Goal: Find specific page/section: Find specific page/section

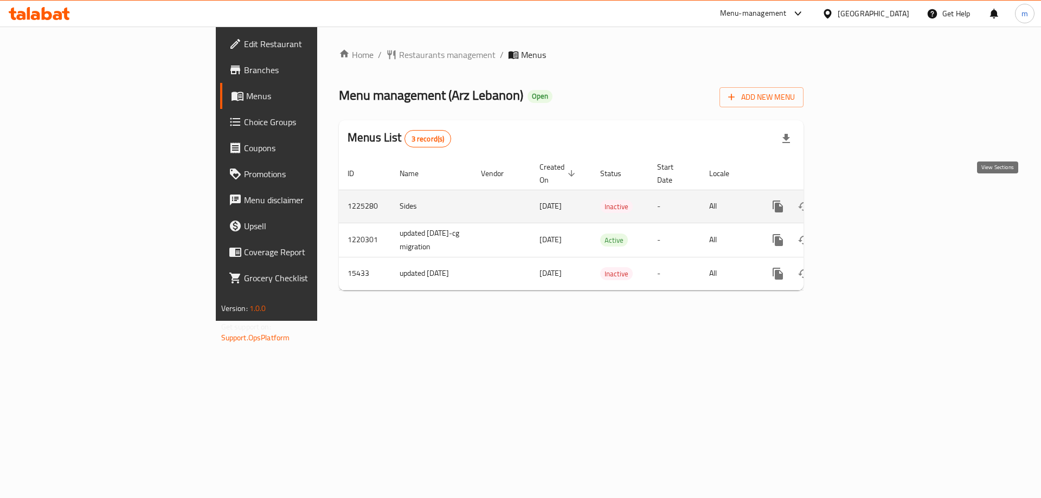
click at [869, 203] on link "enhanced table" at bounding box center [856, 207] width 26 height 26
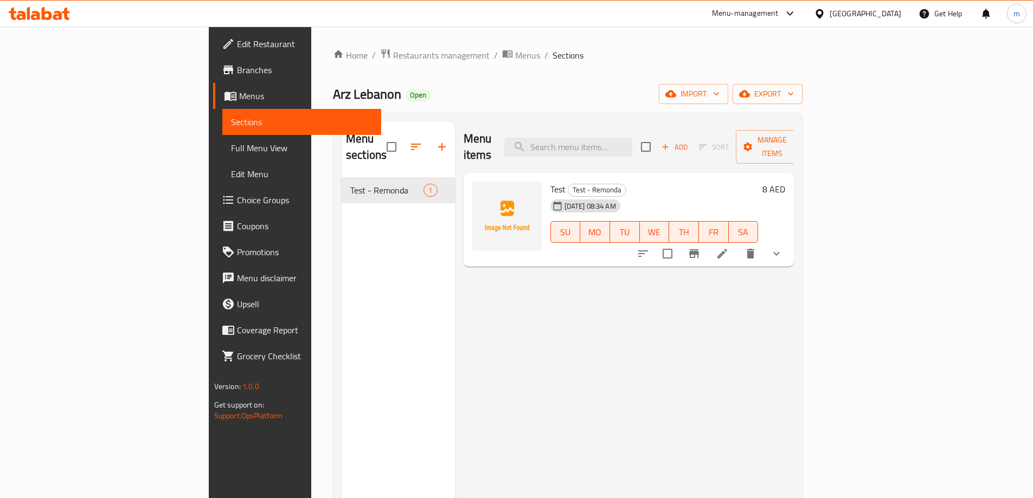
click at [231, 119] on span "Sections" at bounding box center [302, 121] width 142 height 13
click at [239, 97] on span "Menus" at bounding box center [305, 95] width 133 height 13
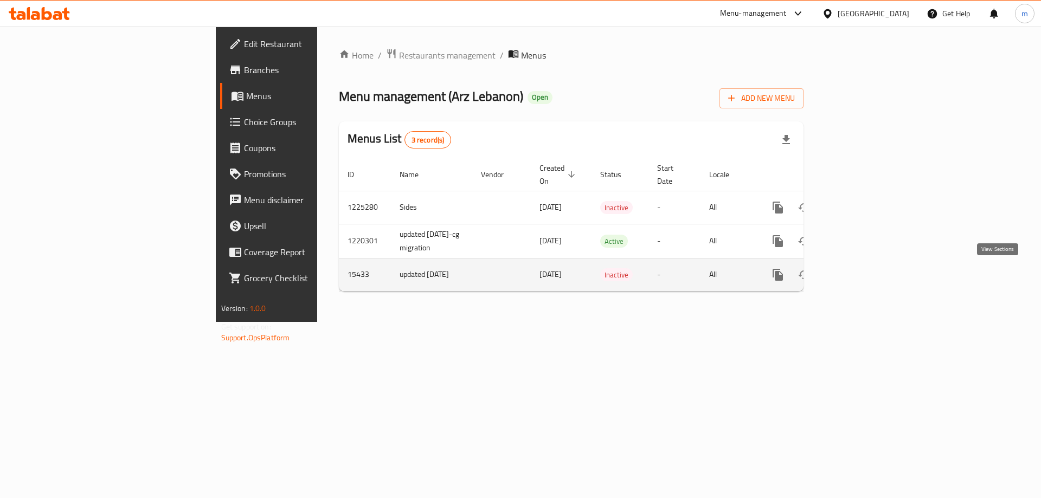
click at [863, 279] on icon "enhanced table" at bounding box center [856, 274] width 13 height 13
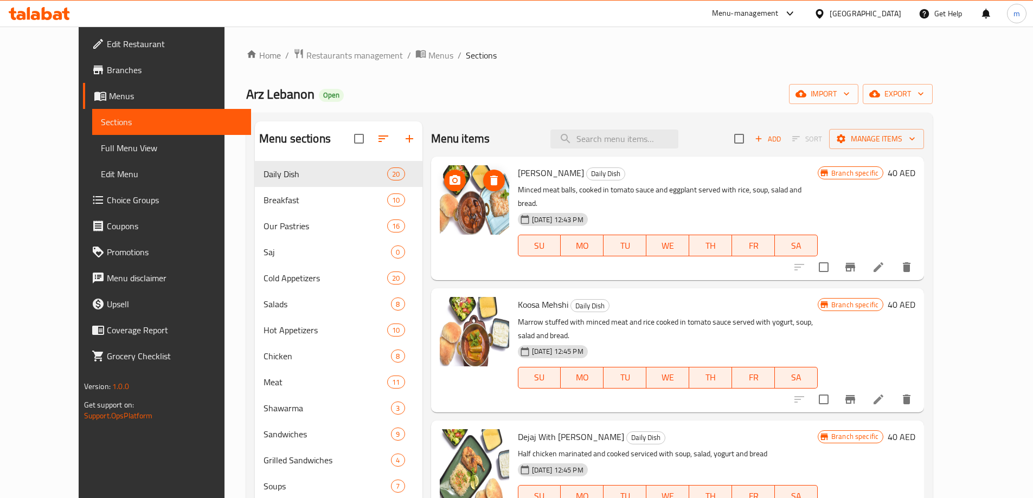
click at [466, 207] on img at bounding box center [474, 199] width 69 height 69
click at [53, 18] on icon at bounding box center [39, 13] width 61 height 13
